Goal: Information Seeking & Learning: Find specific fact

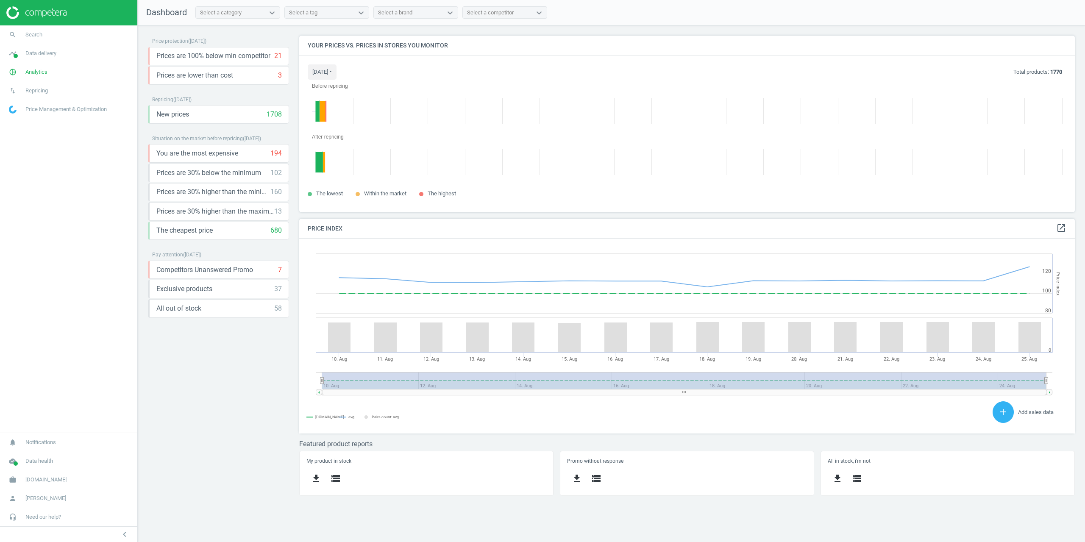
scroll to position [189, 789]
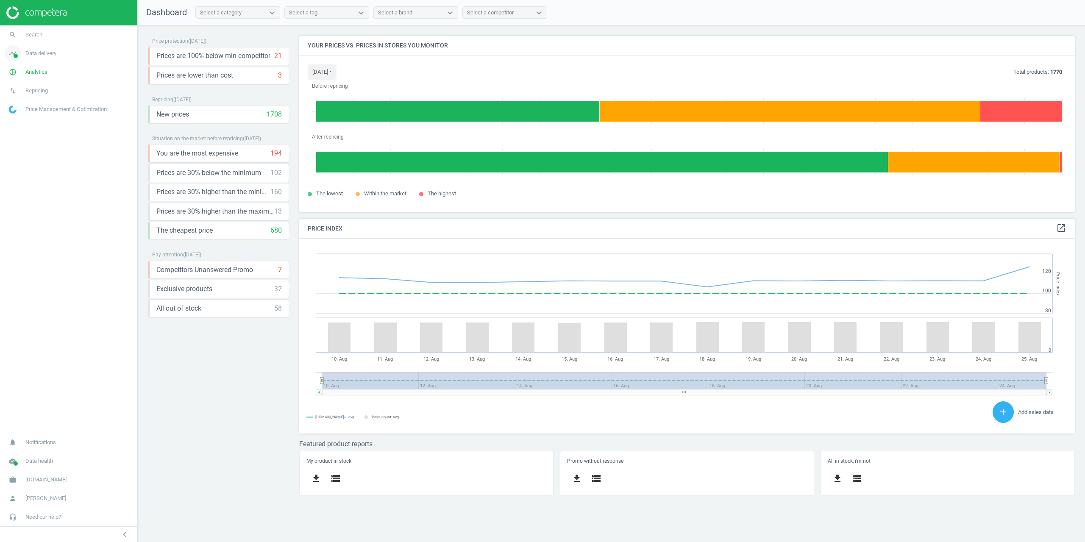
click at [28, 60] on link "timeline Data delivery" at bounding box center [68, 53] width 137 height 19
click at [17, 120] on span "Stores" at bounding box center [16, 123] width 14 height 7
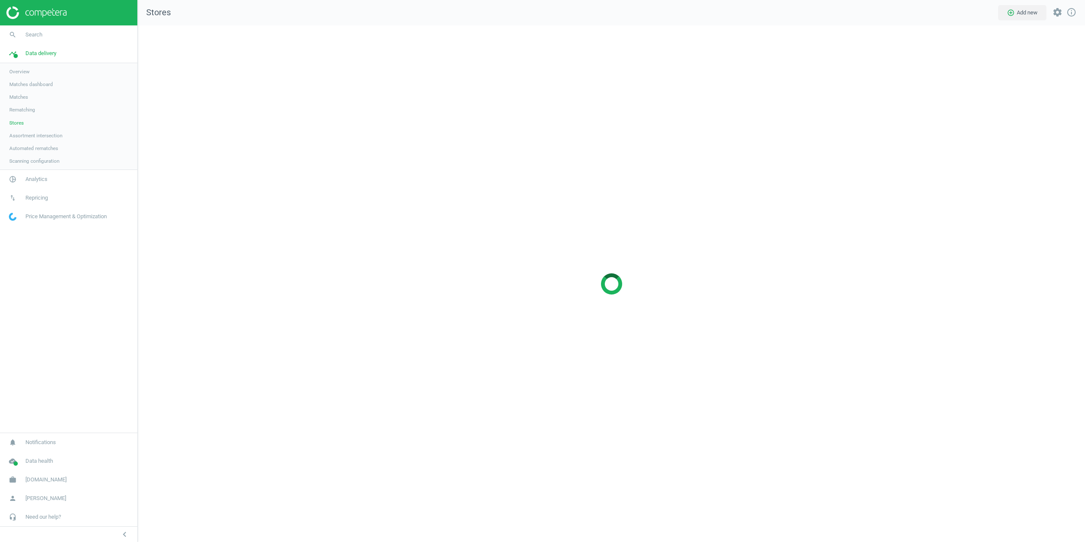
scroll to position [530, 961]
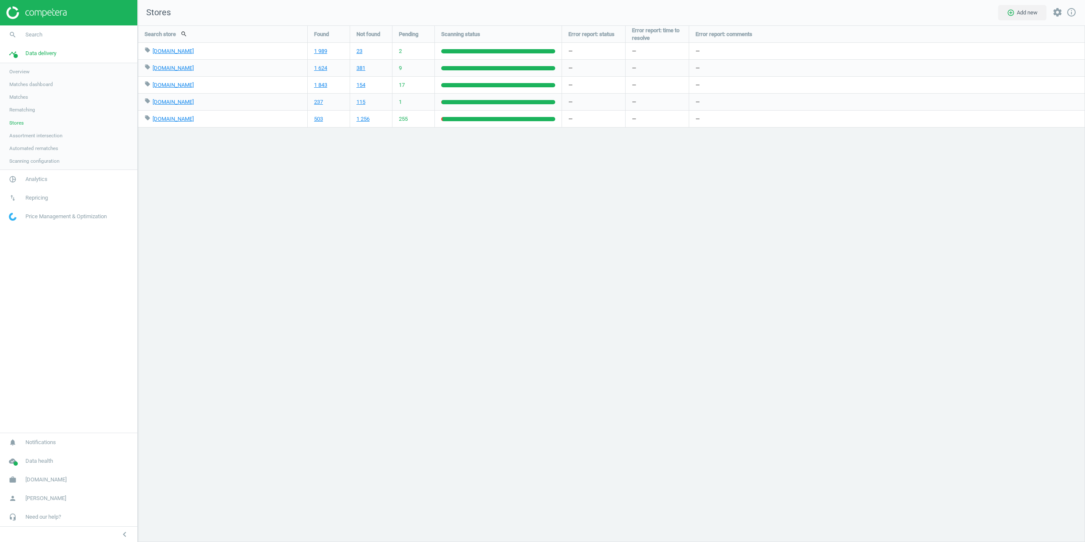
click at [30, 70] on link "Overview" at bounding box center [68, 71] width 137 height 13
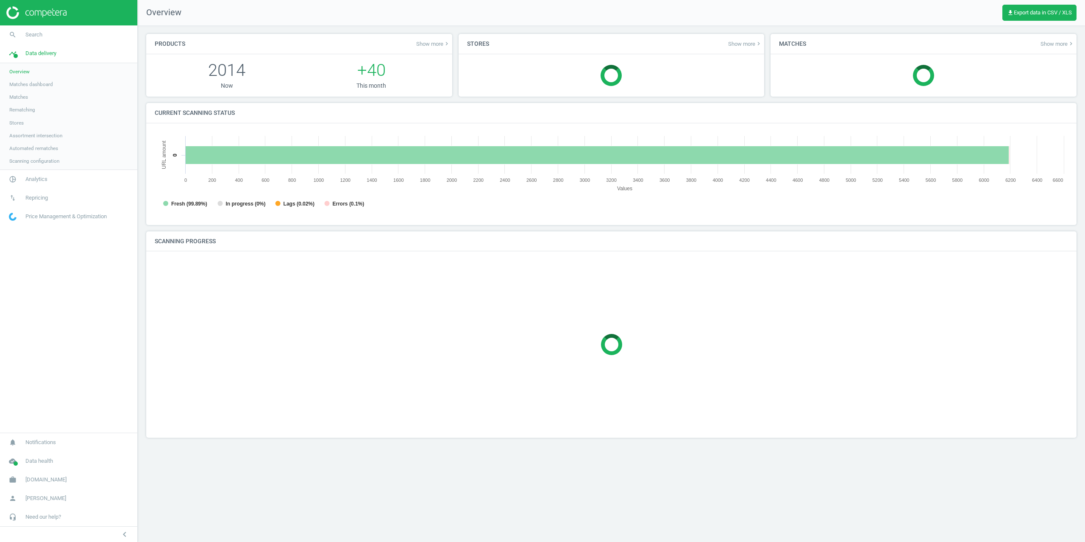
scroll to position [183, 927]
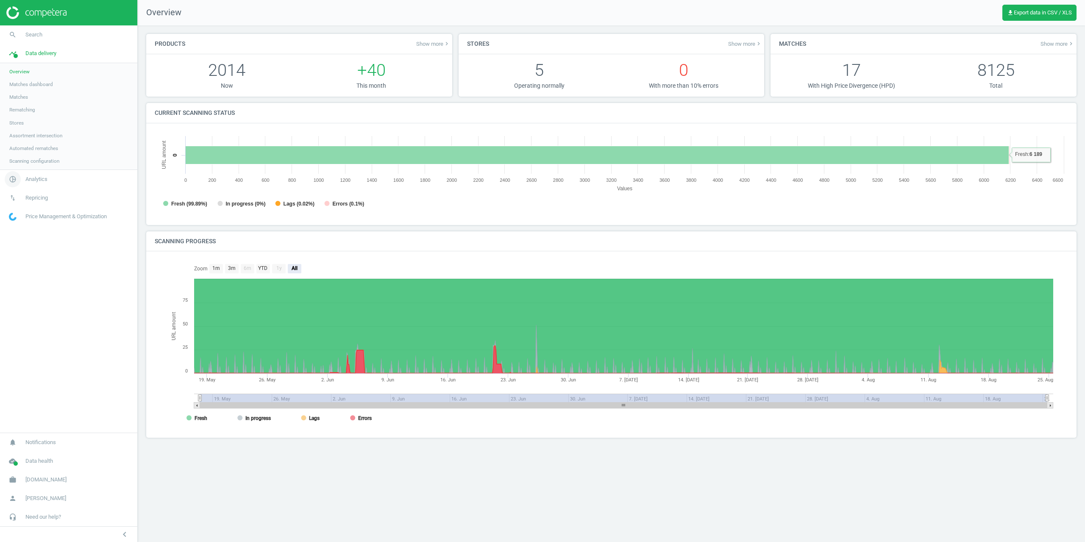
click at [26, 180] on span "Analytics" at bounding box center [36, 180] width 22 height 8
click at [19, 93] on span "Overview" at bounding box center [19, 90] width 20 height 7
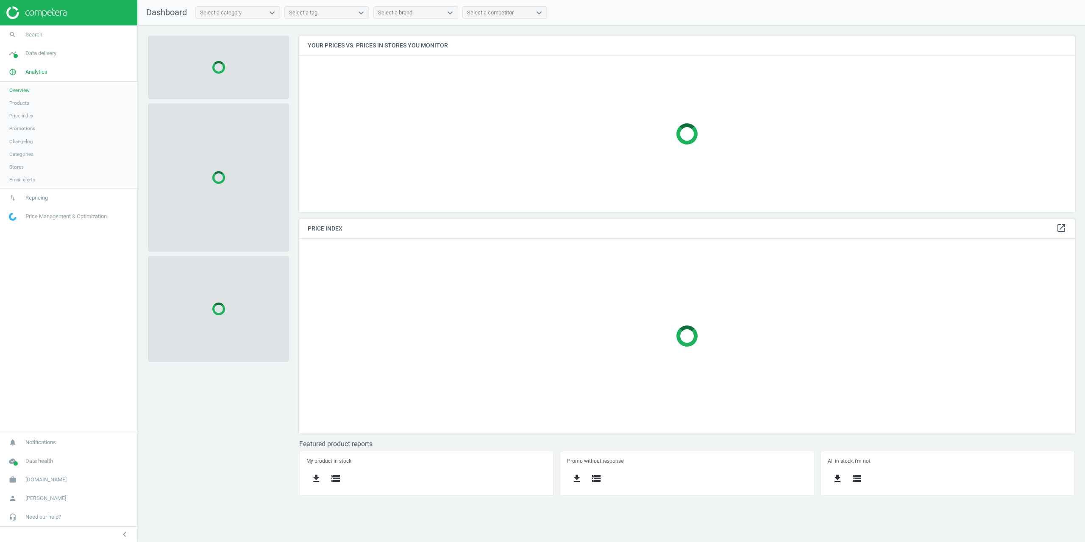
scroll to position [208, 789]
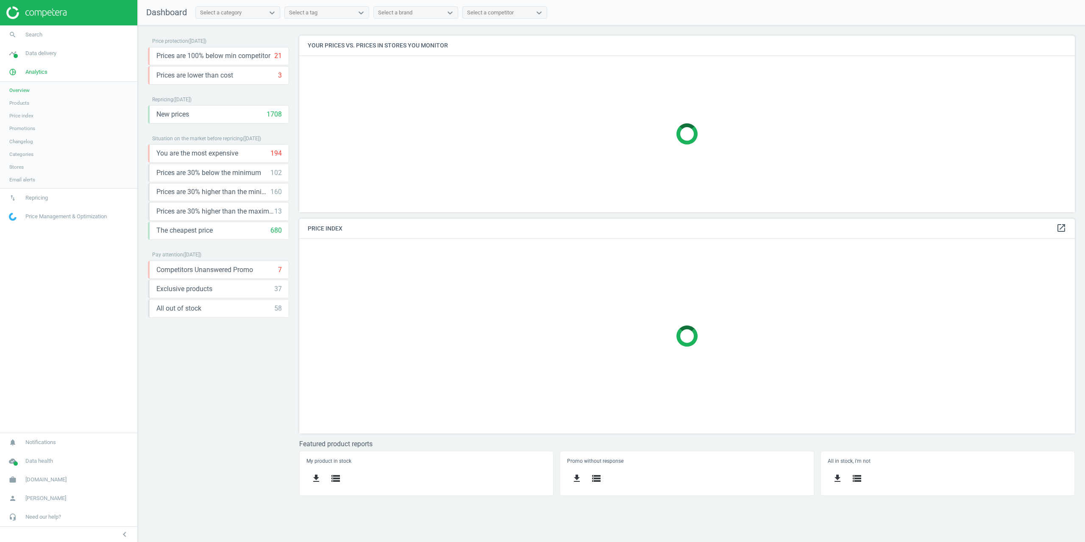
click at [247, 16] on div "Select a category" at bounding box center [230, 12] width 69 height 11
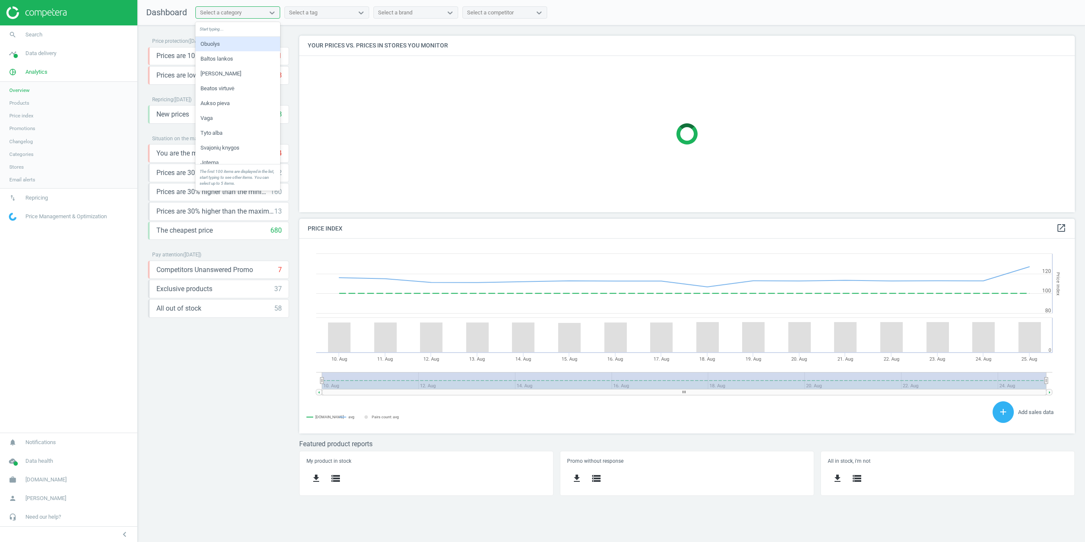
click at [247, 16] on div "Select a category" at bounding box center [230, 12] width 69 height 11
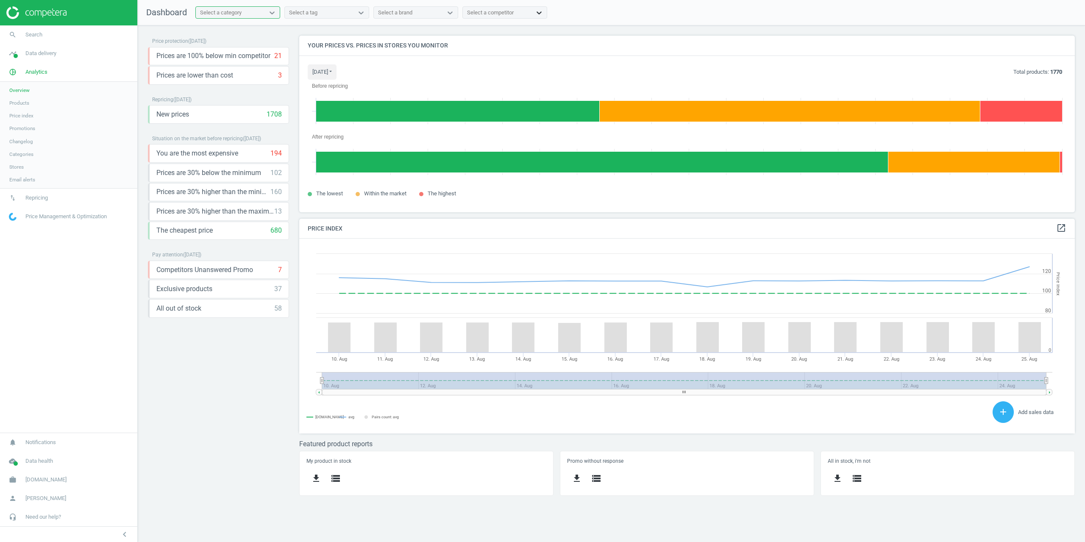
click at [536, 17] on icon at bounding box center [539, 12] width 8 height 8
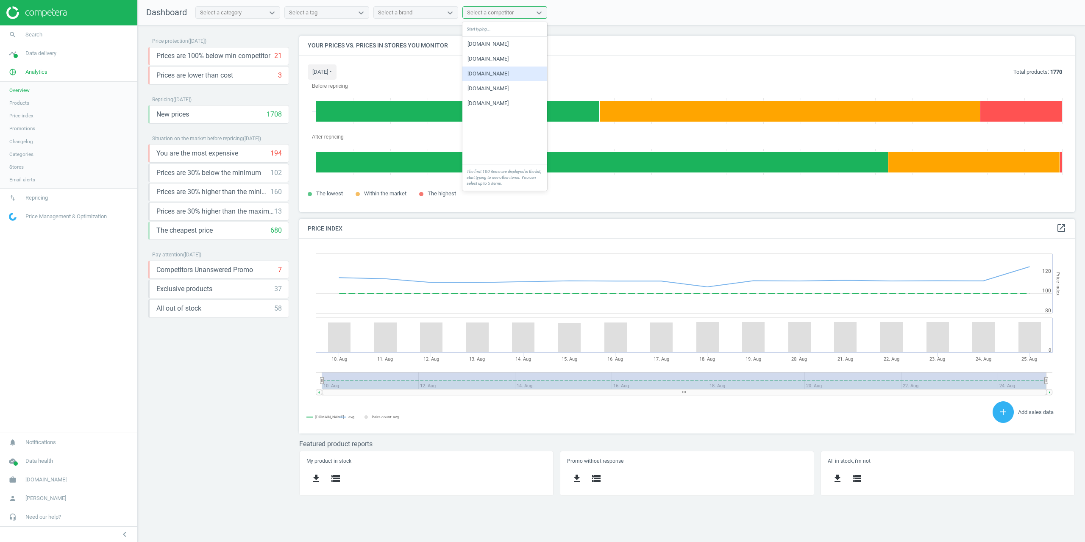
click at [486, 77] on div "[DOMAIN_NAME]" at bounding box center [505, 74] width 85 height 14
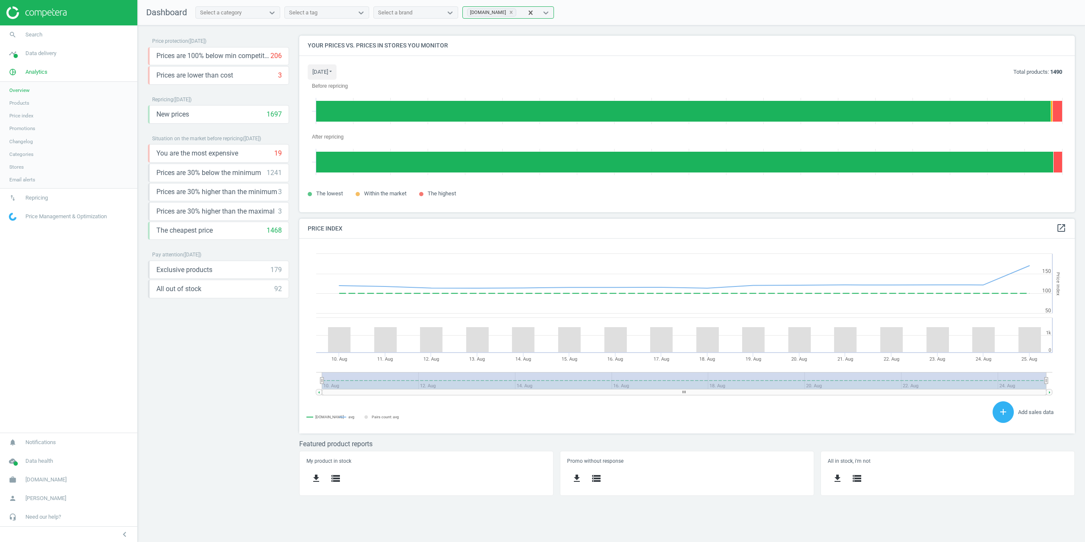
click at [24, 101] on span "Products" at bounding box center [19, 103] width 20 height 7
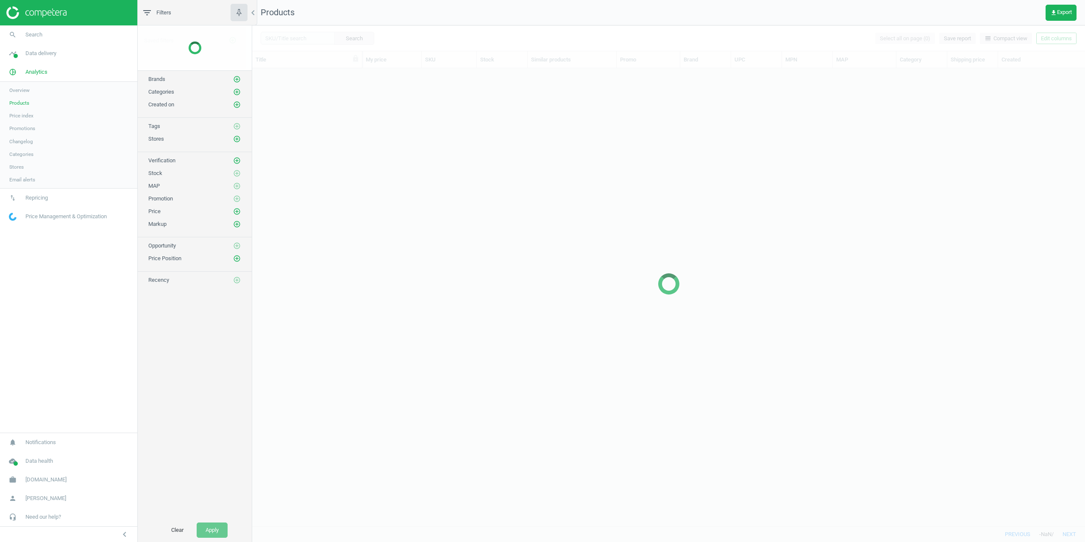
scroll to position [451, 827]
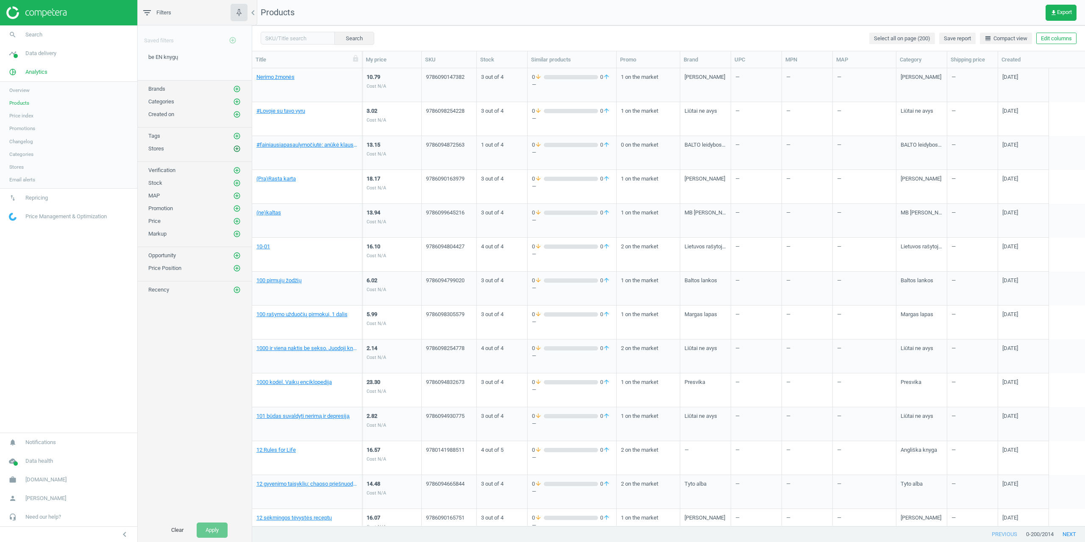
click at [241, 150] on button "add_circle_outline" at bounding box center [237, 149] width 8 height 8
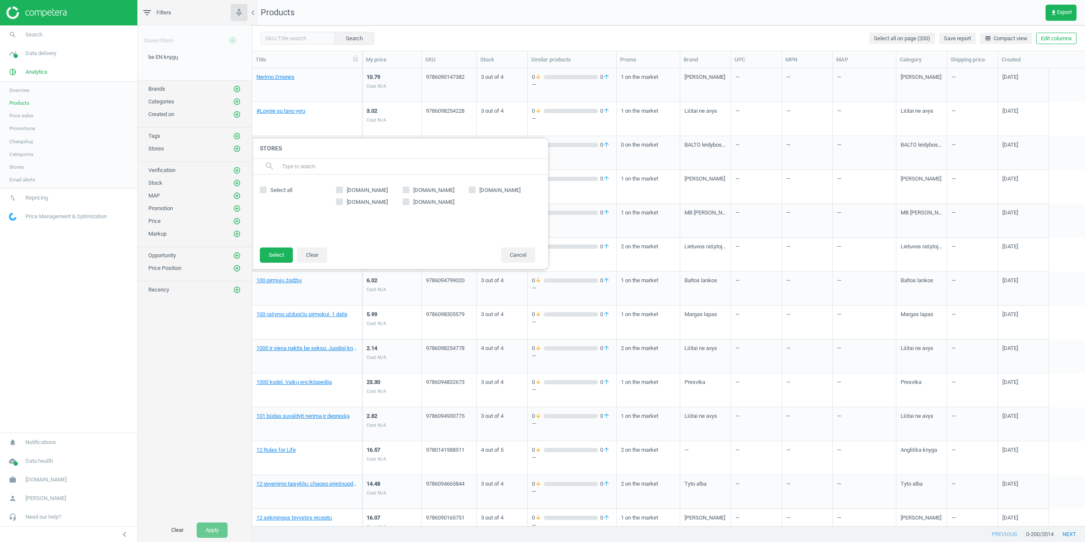
click at [475, 189] on input "[DOMAIN_NAME]" at bounding box center [473, 190] width 6 height 6
checkbox input "true"
click at [279, 254] on button "Select" at bounding box center [276, 255] width 33 height 15
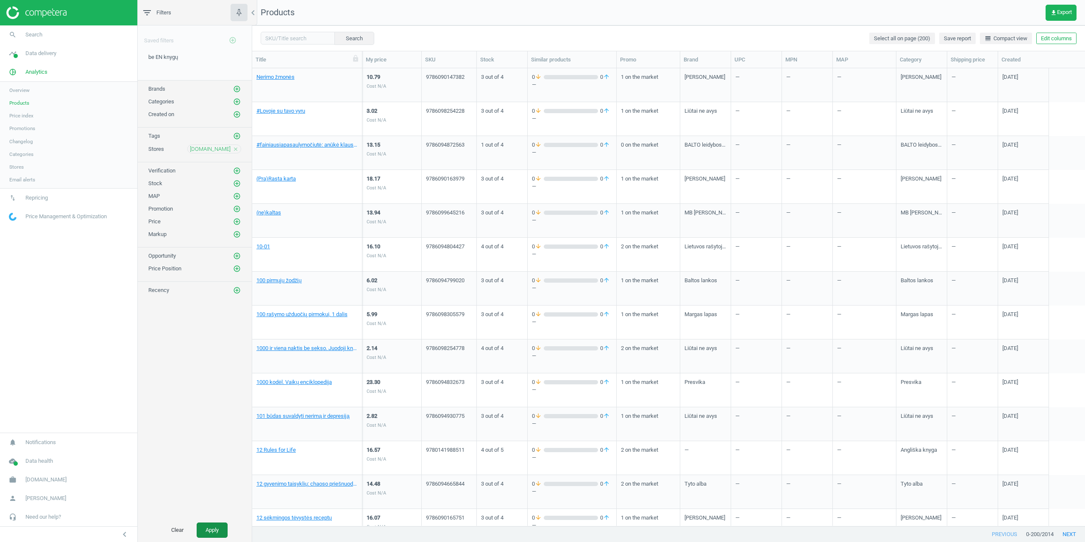
click at [205, 529] on button "Apply" at bounding box center [212, 530] width 31 height 15
click at [238, 180] on icon "add_circle_outline" at bounding box center [237, 184] width 8 height 8
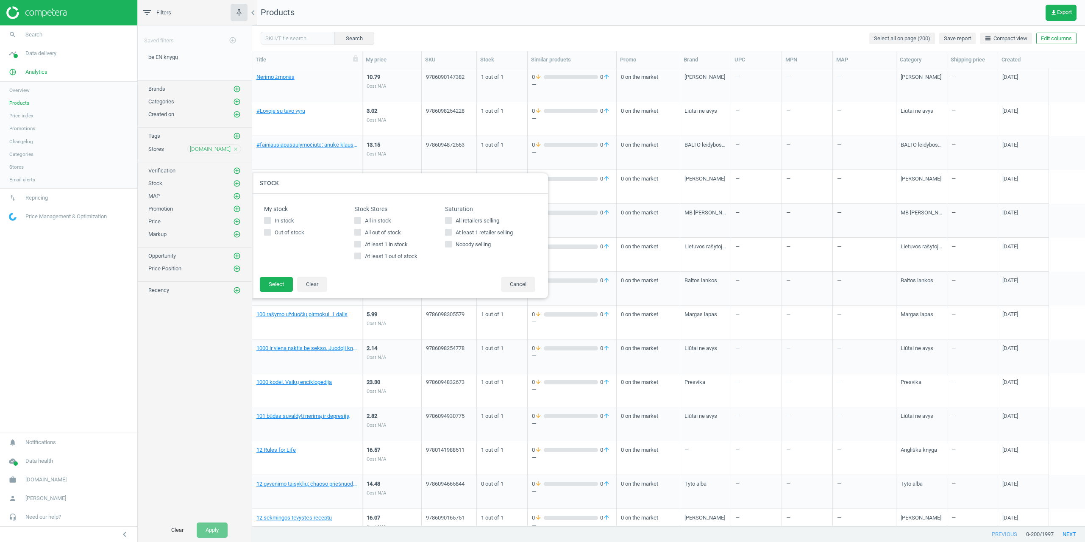
click at [357, 246] on input "At least 1 in stock" at bounding box center [358, 244] width 6 height 6
checkbox input "true"
click at [286, 285] on button "Select" at bounding box center [276, 284] width 33 height 15
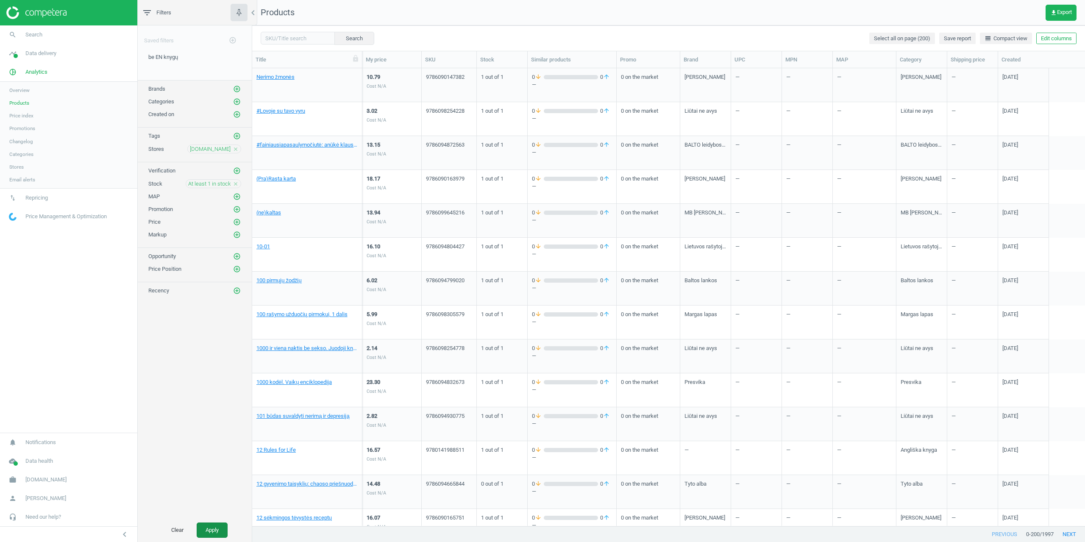
click at [212, 537] on button "Apply" at bounding box center [212, 530] width 31 height 15
click at [276, 75] on link "Nerimo žmonės" at bounding box center [275, 77] width 38 height 8
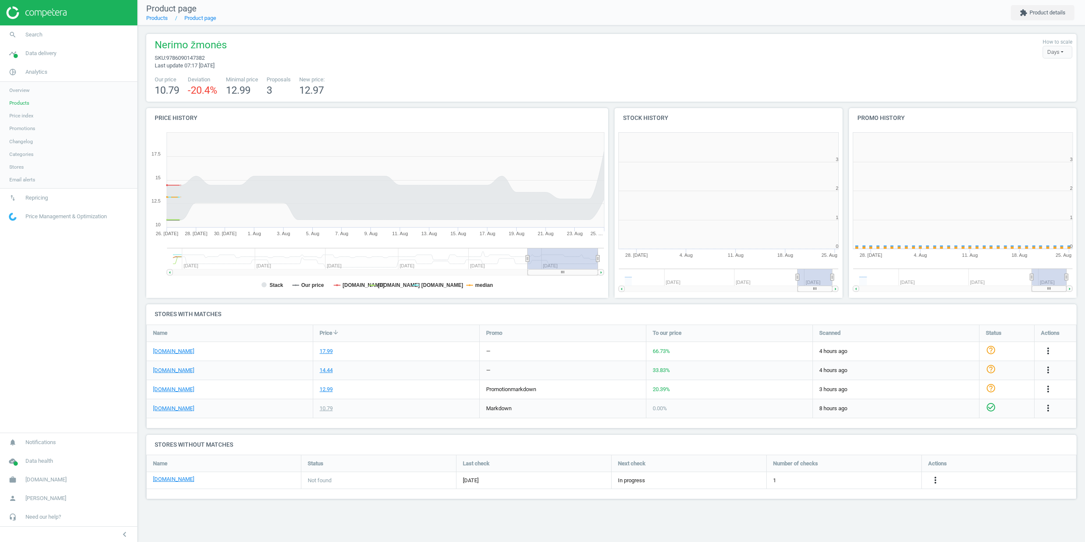
scroll to position [183, 241]
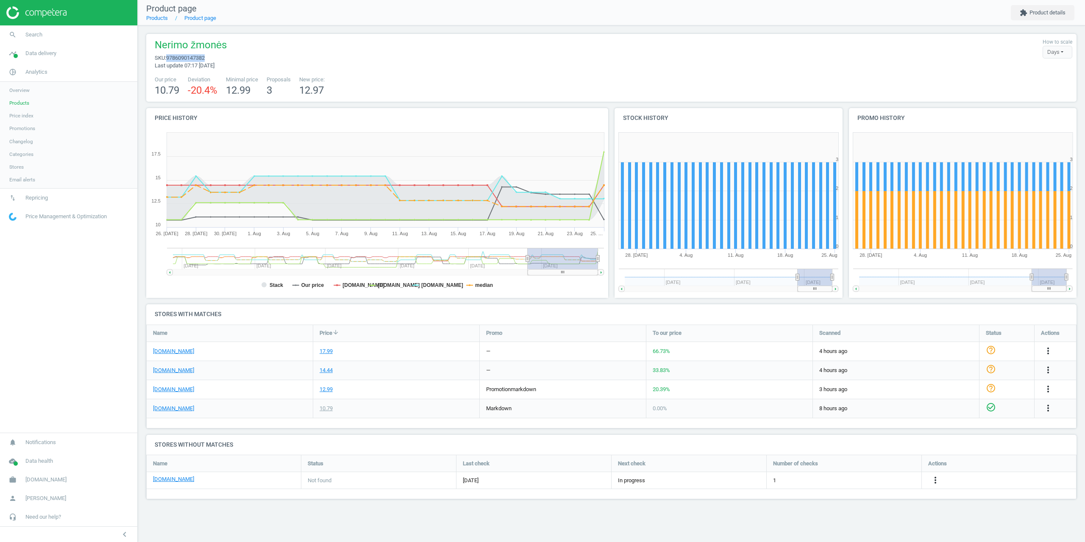
drag, startPoint x: 210, startPoint y: 59, endPoint x: 169, endPoint y: 59, distance: 41.1
click at [169, 59] on span "sku : 9786090147382" at bounding box center [191, 58] width 72 height 8
copy span "9786090147382"
click at [488, 40] on div "Nerimo žmonės sku : 9786090147382 Last update 07:17 25 August How to scale Days…" at bounding box center [611, 53] width 922 height 31
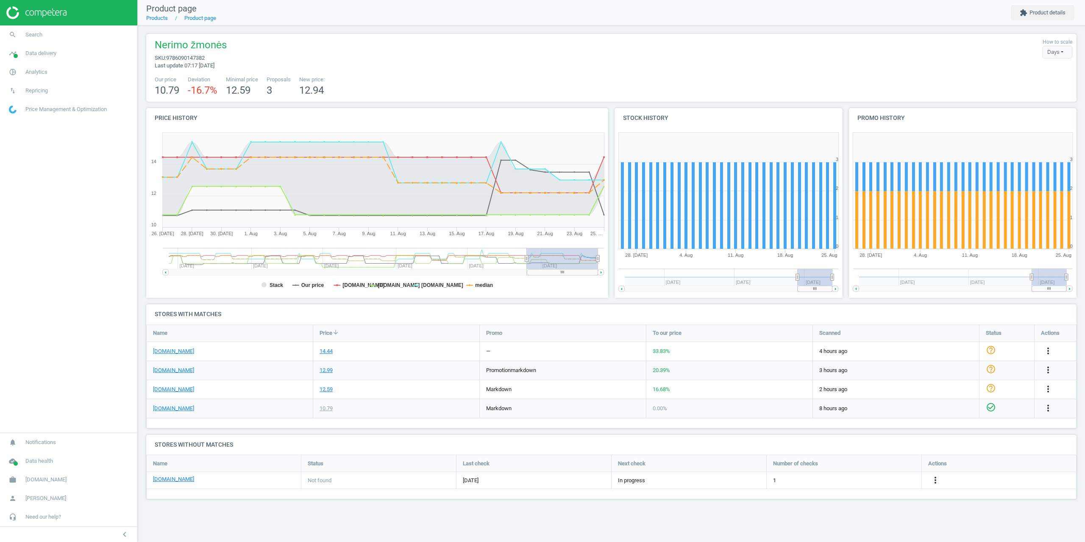
click at [27, 295] on nav "search Search timeline Data delivery Overview Matches dashboard Matches Rematch…" at bounding box center [68, 228] width 137 height 407
